Goal: Find specific page/section: Find specific page/section

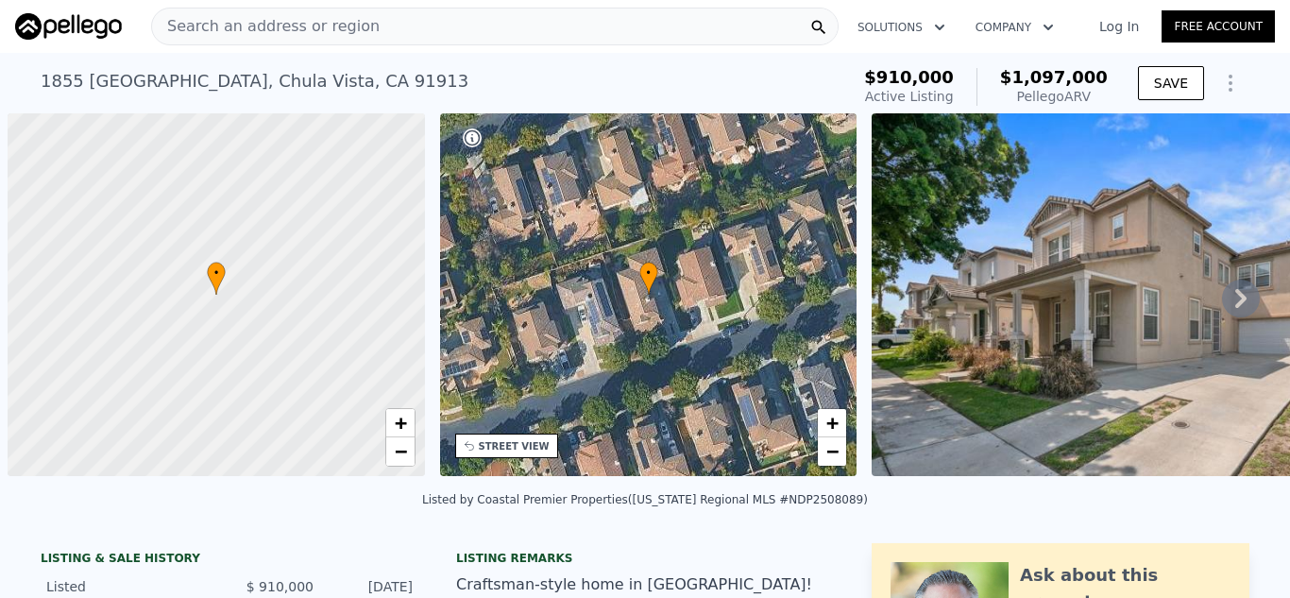
scroll to position [0, 8]
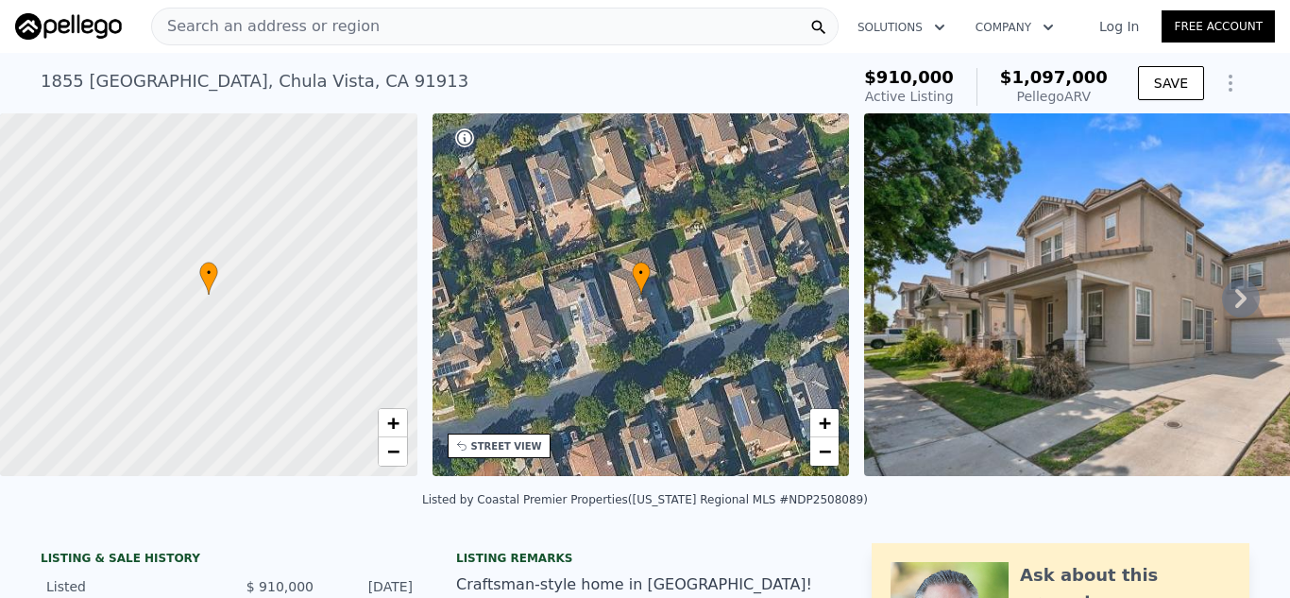
click at [470, 24] on div "Search an address or region" at bounding box center [495, 27] width 688 height 38
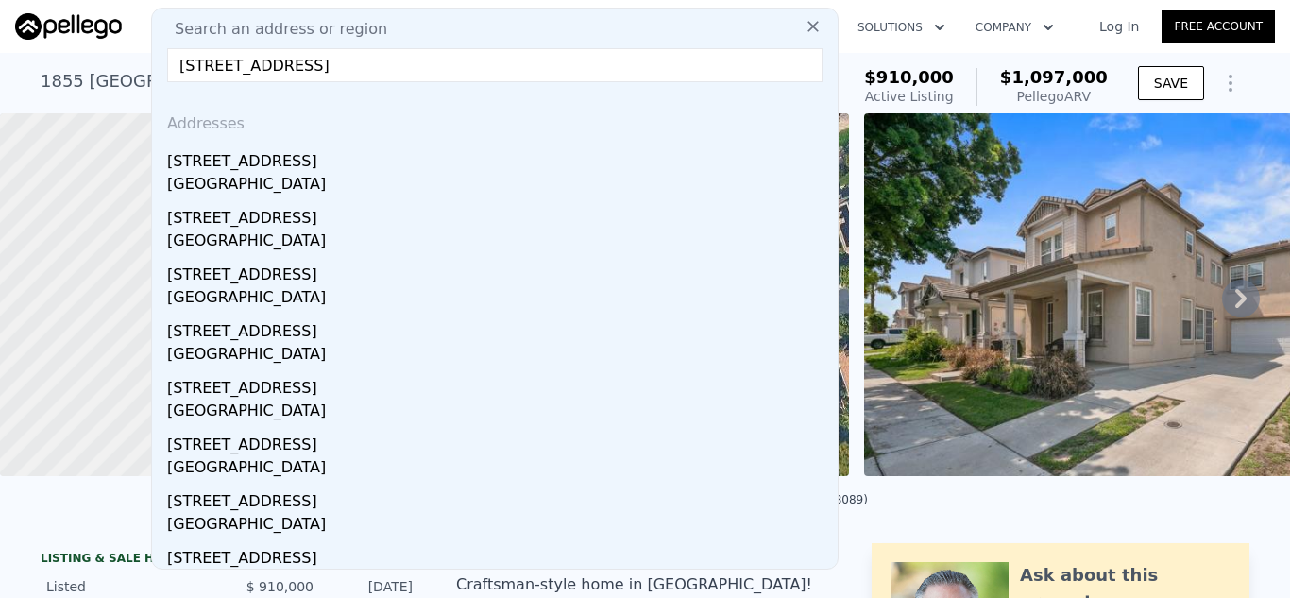
type input "[STREET_ADDRESS]"
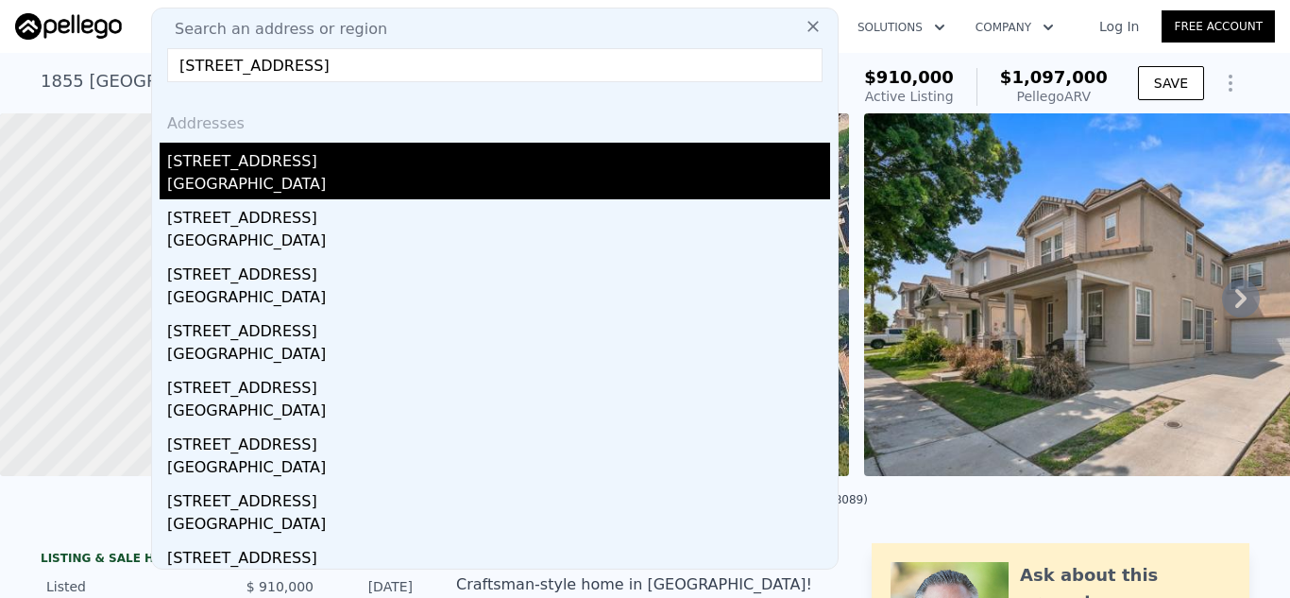
click at [412, 169] on div "[STREET_ADDRESS]" at bounding box center [498, 158] width 663 height 30
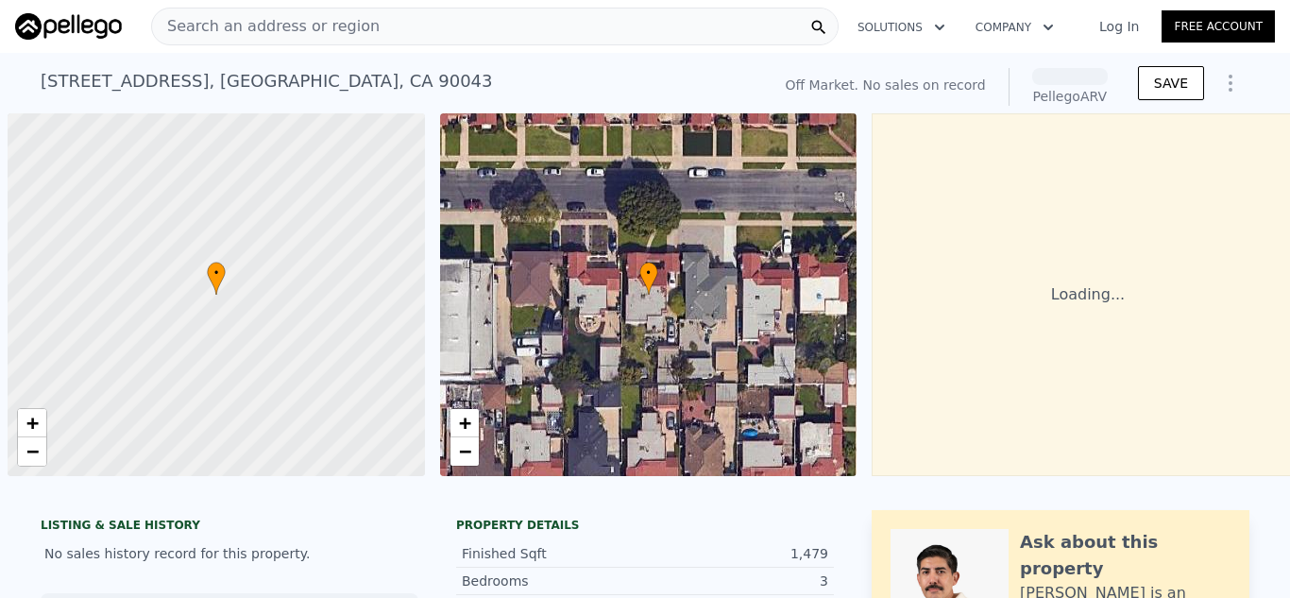
scroll to position [0, 8]
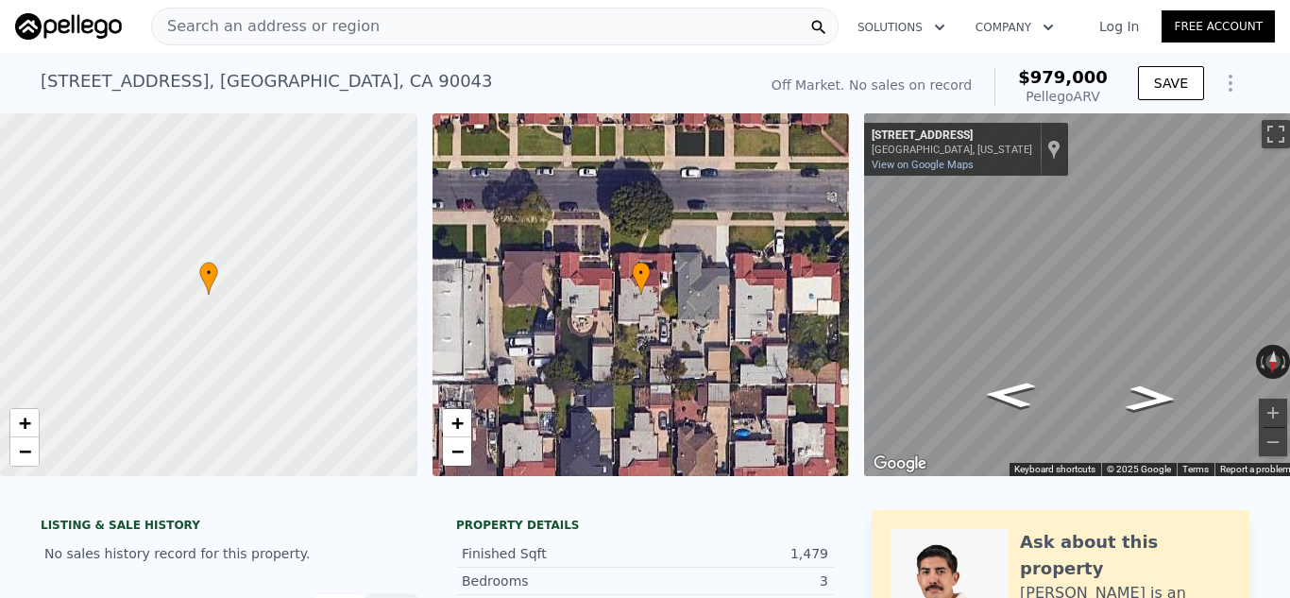
click at [462, 38] on div "Search an address or region" at bounding box center [495, 27] width 688 height 38
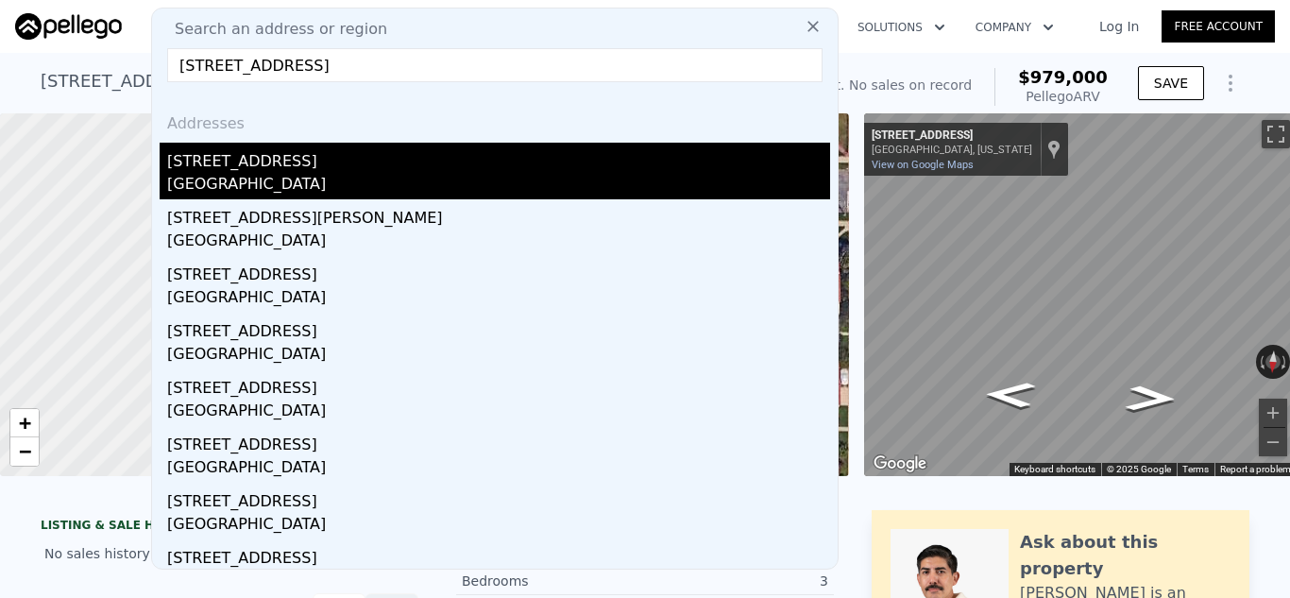
type input "10672 Linden Ave, Bloomington, CA"
click at [332, 158] on div "10672 Linden Ave" at bounding box center [498, 158] width 663 height 30
